Goal: Navigation & Orientation: Find specific page/section

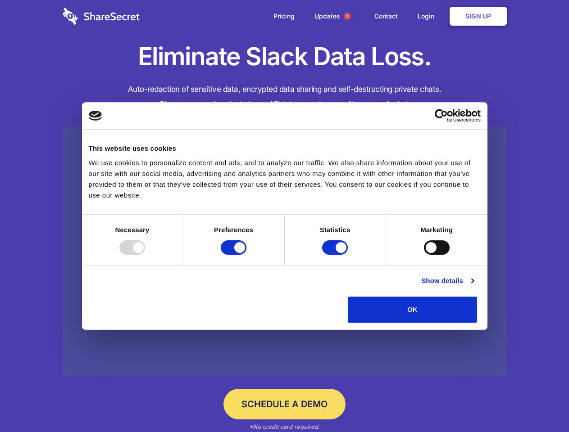
click at [145, 255] on div at bounding box center [132, 247] width 26 height 14
click at [246, 255] on input "Preferences" at bounding box center [234, 247] width 26 height 14
checkbox input "false"
click at [336, 255] on input "Statistics" at bounding box center [335, 247] width 26 height 14
checkbox input "false"
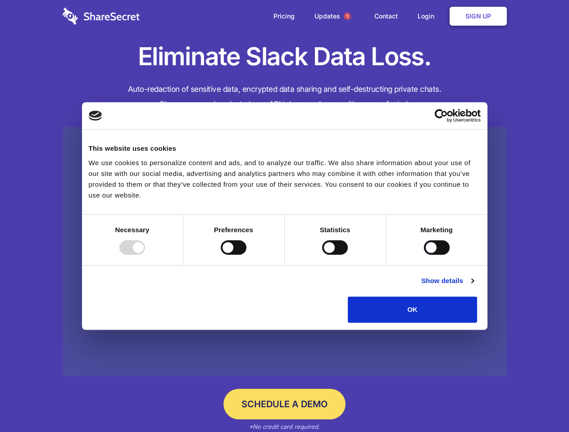
click at [424, 255] on input "Marketing" at bounding box center [437, 247] width 26 height 14
checkbox input "true"
click at [473, 286] on link "Show details" at bounding box center [447, 280] width 52 height 11
click at [0, 0] on li "Necessary 7 Necessary cookies help make a website usable by enabling basic func…" at bounding box center [0, 0] width 0 height 0
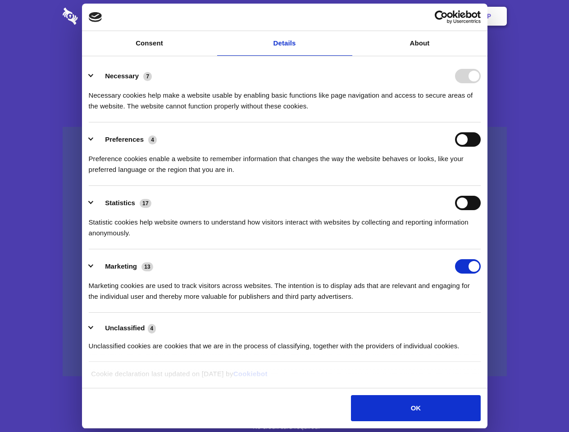
click at [347, 16] on span "1" at bounding box center [346, 16] width 7 height 7
